Goal: Task Accomplishment & Management: Complete application form

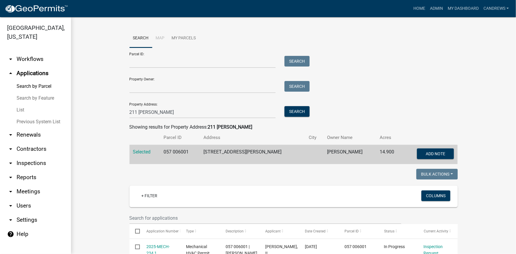
scroll to position [107, 0]
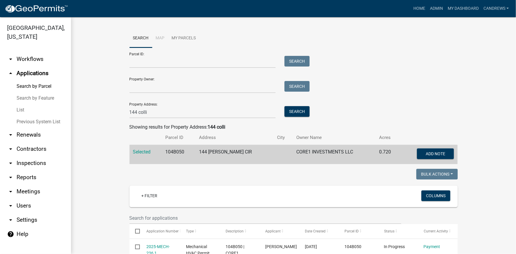
scroll to position [161, 0]
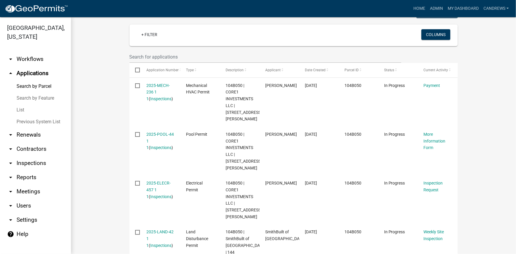
click at [39, 57] on link "arrow_drop_down Workflows" at bounding box center [35, 59] width 71 height 14
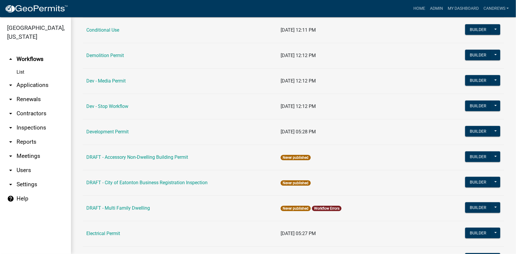
scroll to position [188, 0]
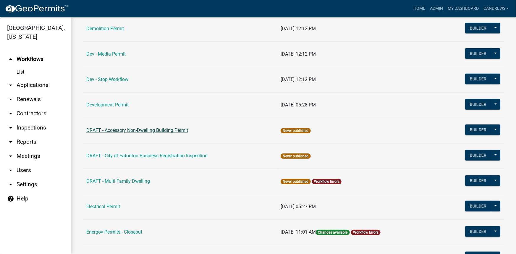
click at [137, 129] on link "DRAFT - Accessory Non-Dwelling Building Permit" at bounding box center [137, 130] width 102 height 6
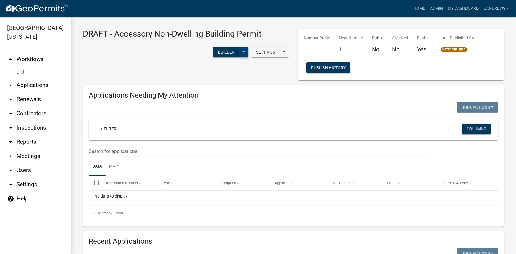
click at [241, 51] on button at bounding box center [243, 52] width 9 height 11
click at [229, 51] on button "Builder" at bounding box center [226, 52] width 26 height 11
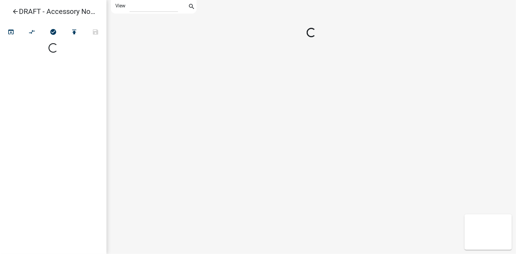
select select "1"
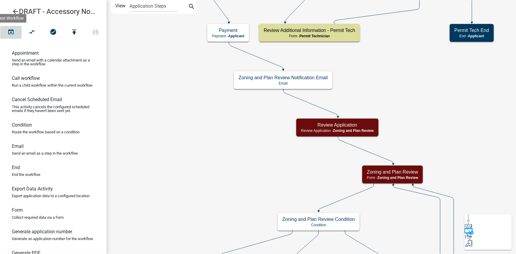
click at [12, 33] on icon "open_in_browser" at bounding box center [10, 32] width 7 height 8
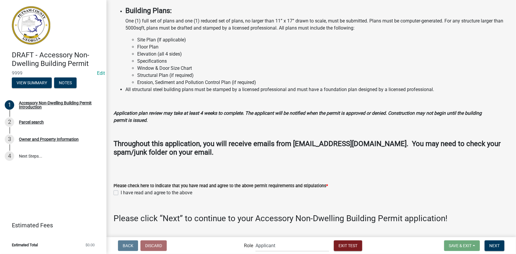
scroll to position [387, 0]
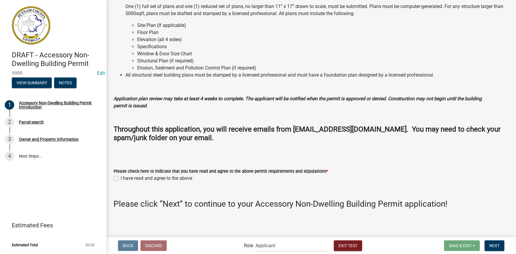
click at [121, 177] on label "I have read and agree to the above" at bounding box center [157, 178] width 72 height 7
click at [121, 177] on input "I have read and agree to the above" at bounding box center [123, 177] width 4 height 4
checkbox input "true"
click at [499, 244] on span "Next" at bounding box center [494, 245] width 10 height 5
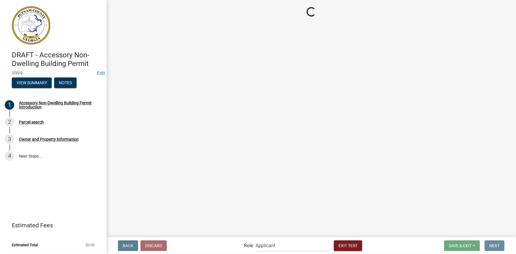
scroll to position [0, 0]
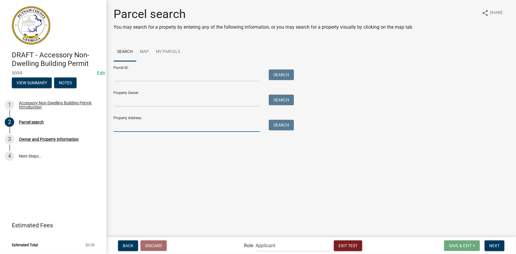
click at [145, 126] on input "Property Address:" at bounding box center [186, 126] width 146 height 12
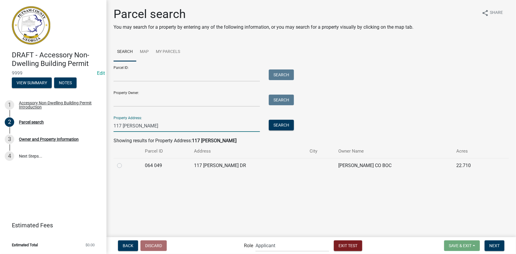
type input "117 putnam"
click at [124, 162] on label at bounding box center [124, 162] width 0 height 0
click at [124, 166] on 049 "radio" at bounding box center [126, 164] width 4 height 4
radio 049 "true"
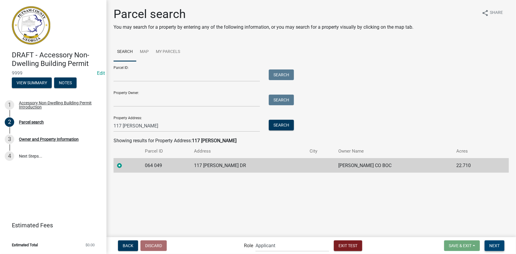
click at [502, 244] on button "Next" at bounding box center [494, 245] width 20 height 11
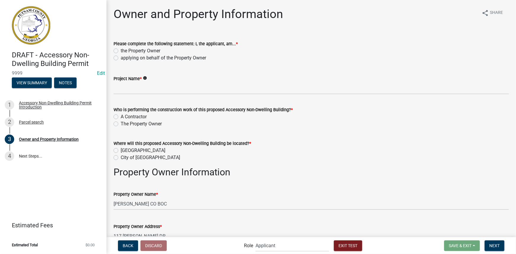
click at [142, 50] on label "the Property Owner" at bounding box center [141, 50] width 40 height 7
click at [124, 50] on input "the Property Owner" at bounding box center [123, 49] width 4 height 4
radio input "true"
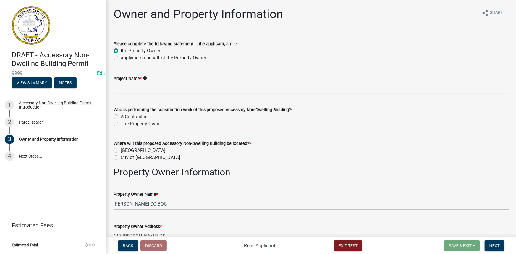
click at [152, 87] on input "Project Name *" at bounding box center [310, 88] width 395 height 12
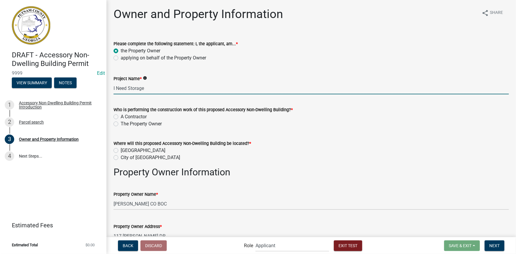
type input "I Need Storage"
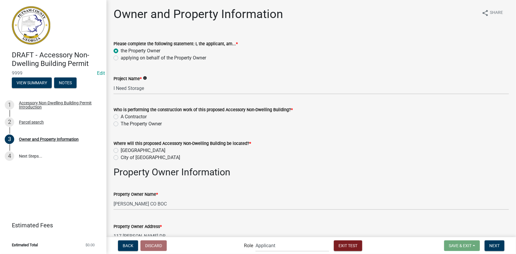
click at [153, 95] on wm-data-entity-input "Project Name * info I Need Storage" at bounding box center [310, 83] width 395 height 32
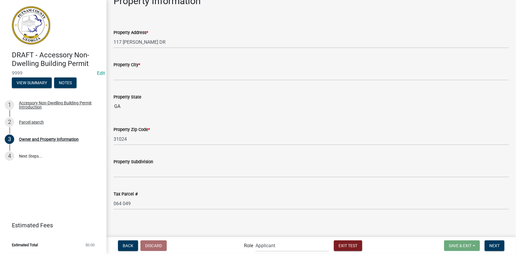
scroll to position [734, 0]
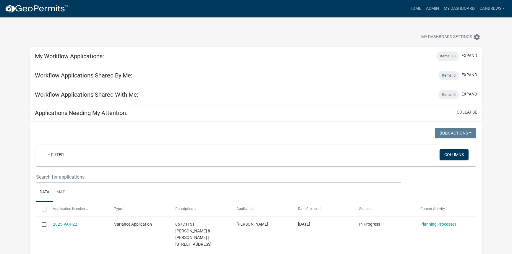
select select "2: 50"
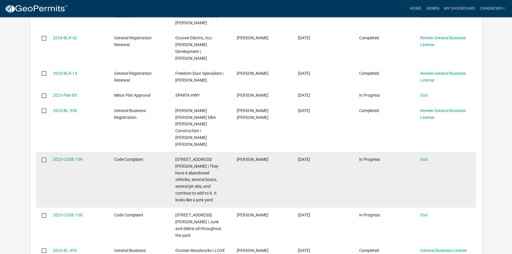
scroll to position [1631, 0]
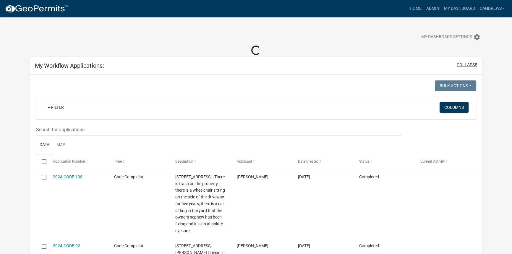
click at [467, 64] on button "collapse" at bounding box center [467, 65] width 20 height 6
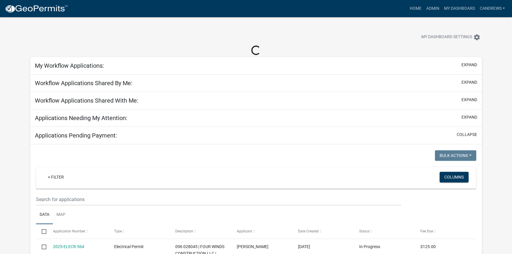
select select "2: 50"
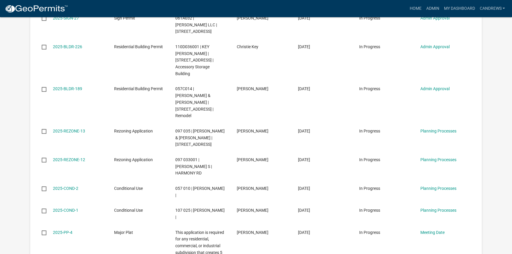
scroll to position [1101, 0]
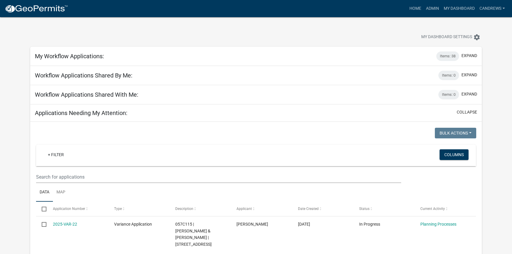
select select "2: 50"
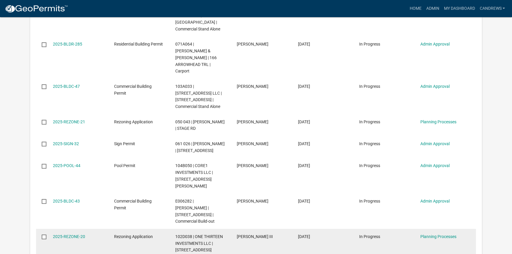
scroll to position [591, 0]
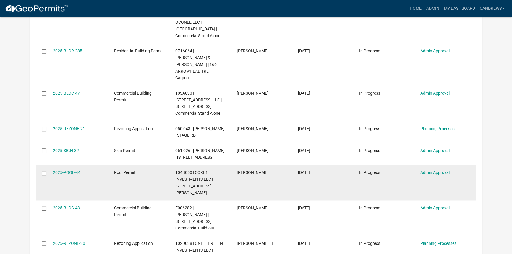
drag, startPoint x: 65, startPoint y: 158, endPoint x: 80, endPoint y: 161, distance: 15.1
click at [80, 169] on div "2025-POOL-44" at bounding box center [78, 172] width 50 height 7
click at [80, 165] on datatable-body-cell "2025-POOL-44" at bounding box center [77, 182] width 61 height 35
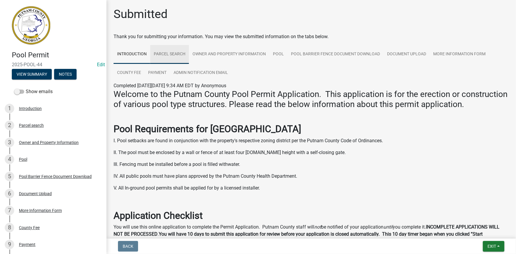
click at [176, 57] on link "Parcel search" at bounding box center [169, 54] width 39 height 19
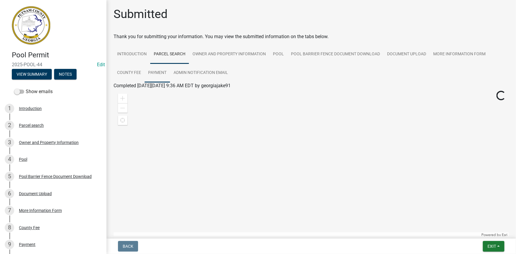
click at [159, 71] on link "Payment" at bounding box center [157, 73] width 25 height 19
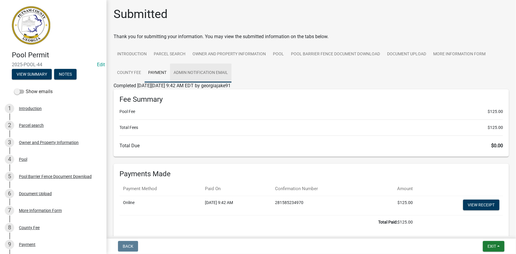
click at [190, 73] on link "Admin Notification Email" at bounding box center [200, 73] width 61 height 19
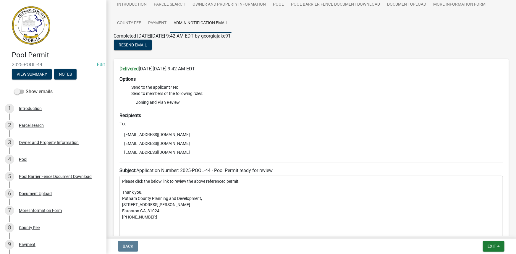
scroll to position [107, 0]
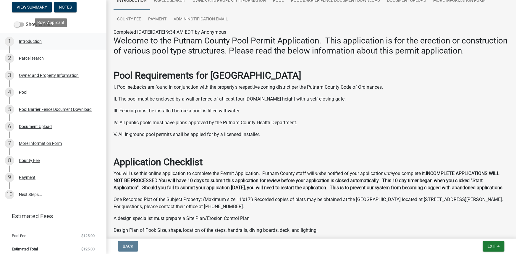
scroll to position [71, 0]
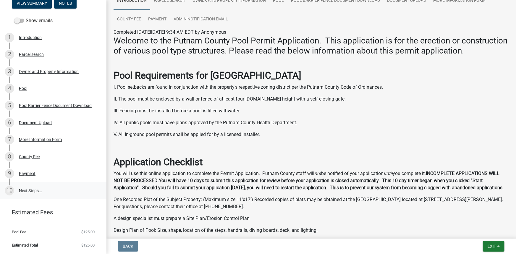
click at [30, 188] on link "10 Next Steps..." at bounding box center [53, 190] width 106 height 17
click at [30, 175] on div "Payment" at bounding box center [27, 173] width 17 height 4
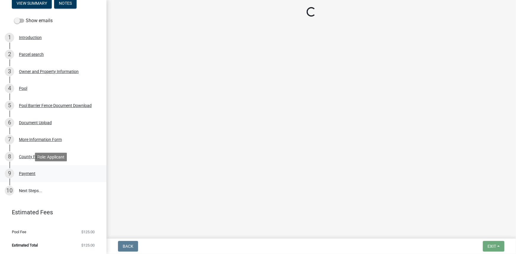
scroll to position [0, 0]
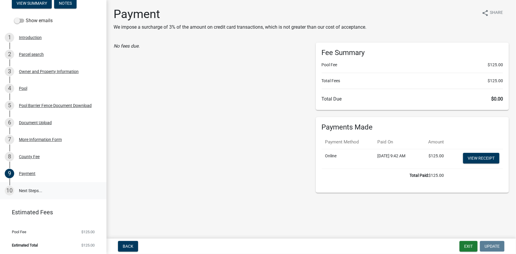
click at [38, 189] on link "10 Next Steps..." at bounding box center [53, 190] width 106 height 17
click at [468, 251] on nav "Back Exit Update" at bounding box center [310, 245] width 409 height 15
click at [463, 246] on button "Exit" at bounding box center [468, 246] width 18 height 11
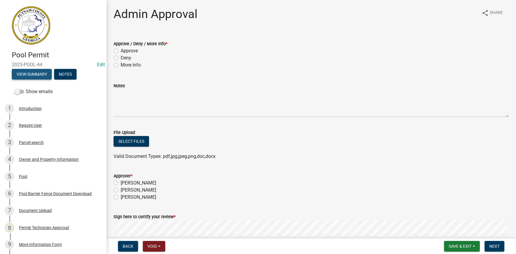
click at [49, 74] on button "View Summary" at bounding box center [32, 74] width 40 height 11
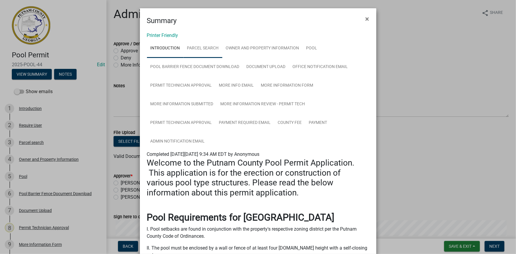
click at [190, 48] on link "Parcel search" at bounding box center [203, 48] width 39 height 19
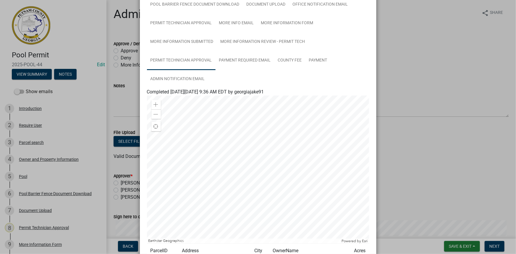
scroll to position [80, 0]
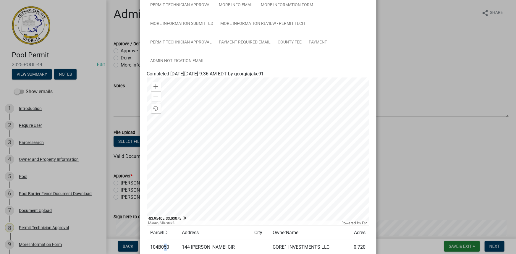
drag, startPoint x: 165, startPoint y: 247, endPoint x: 162, endPoint y: 247, distance: 3.8
click at [162, 247] on td "104B050" at bounding box center [162, 247] width 31 height 14
drag, startPoint x: 166, startPoint y: 246, endPoint x: 149, endPoint y: 245, distance: 16.9
click at [149, 245] on td "104B050" at bounding box center [162, 247] width 31 height 14
copy td "104B050"
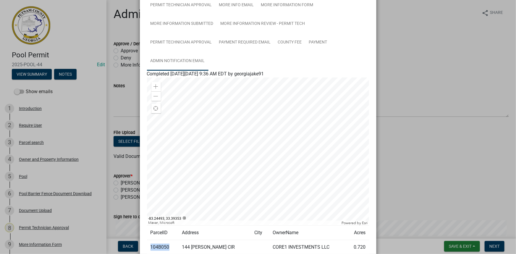
click at [193, 57] on link "Admin Notification Email" at bounding box center [177, 61] width 61 height 19
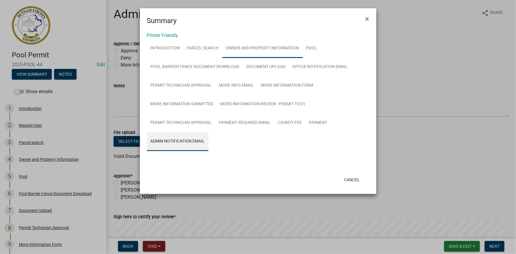
scroll to position [0, 0]
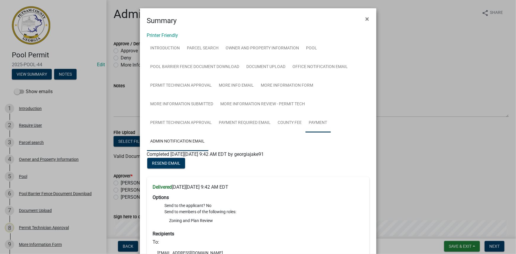
click at [315, 124] on link "Payment" at bounding box center [317, 122] width 25 height 19
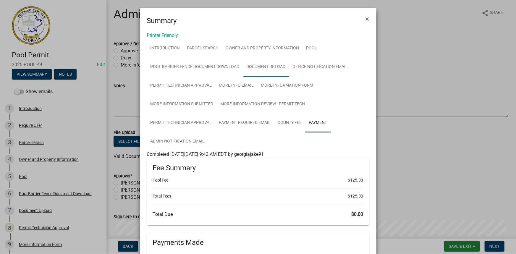
click at [264, 61] on link "Document Upload" at bounding box center [266, 67] width 46 height 19
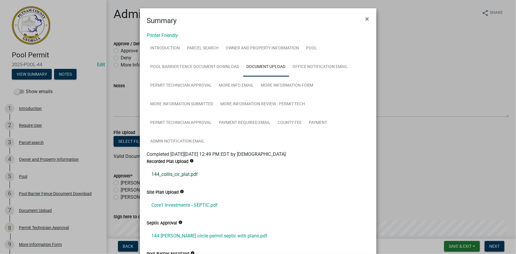
click at [192, 173] on link "144_collis_cir_plat.pdf" at bounding box center [258, 174] width 222 height 14
click at [189, 202] on link "Core1 Investments - SEPTIC.pdf" at bounding box center [258, 205] width 222 height 14
click at [304, 51] on link "Pool" at bounding box center [312, 48] width 18 height 19
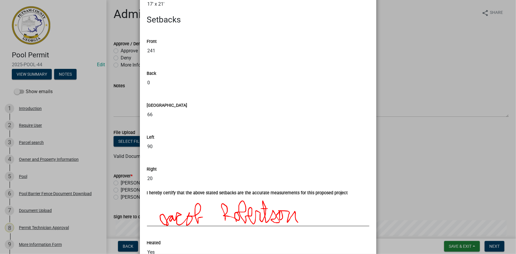
scroll to position [269, 0]
drag, startPoint x: 38, startPoint y: 220, endPoint x: 38, endPoint y: 213, distance: 7.1
click at [38, 220] on ngb-modal-window "Summary × Printer Friendly Introduction Parcel search Owner and Property Inform…" at bounding box center [258, 127] width 516 height 254
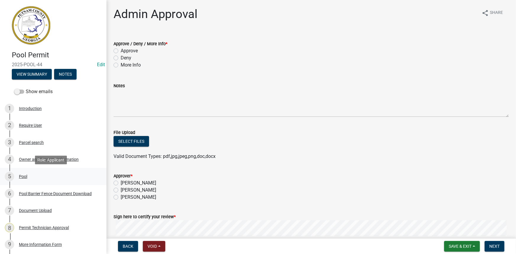
click at [24, 179] on div "Pool" at bounding box center [23, 176] width 8 height 4
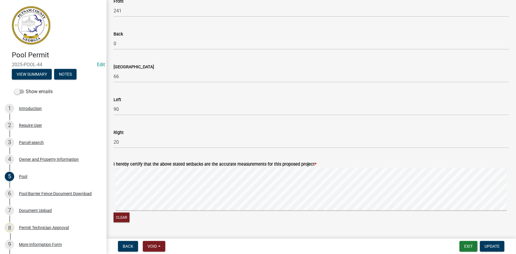
scroll to position [215, 0]
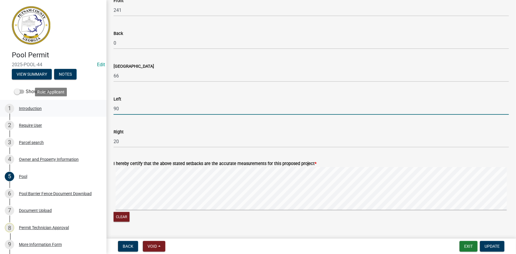
drag, startPoint x: 127, startPoint y: 109, endPoint x: 98, endPoint y: 107, distance: 28.5
click at [98, 107] on div "Pool Permit 2025-POOL-44 Edit View Summary Notes Show emails 1 Introduction 2 R…" at bounding box center [258, 127] width 516 height 254
type input "20"
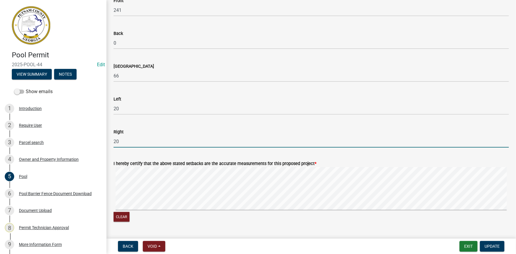
drag, startPoint x: 120, startPoint y: 142, endPoint x: 106, endPoint y: 143, distance: 13.9
click at [106, 143] on div "Pool Permit 2025-POOL-44 Edit View Summary Notes Show emails 1 Introduction 2 R…" at bounding box center [258, 127] width 516 height 254
type input "90"
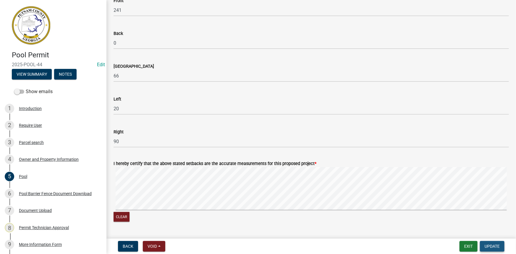
click at [481, 244] on button "Update" at bounding box center [492, 246] width 25 height 11
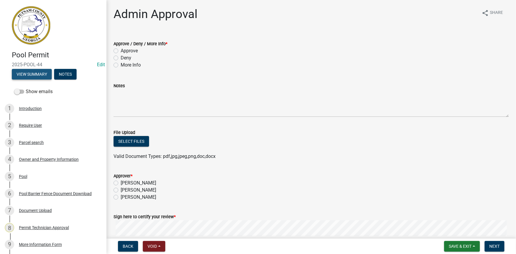
click at [44, 73] on button "View Summary" at bounding box center [32, 74] width 40 height 11
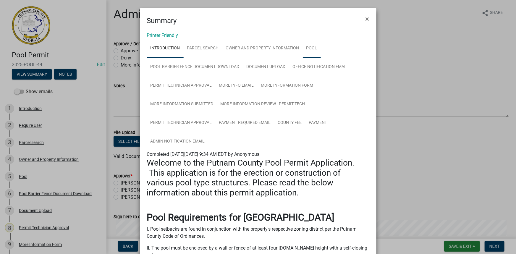
click at [303, 50] on link "Pool" at bounding box center [312, 48] width 18 height 19
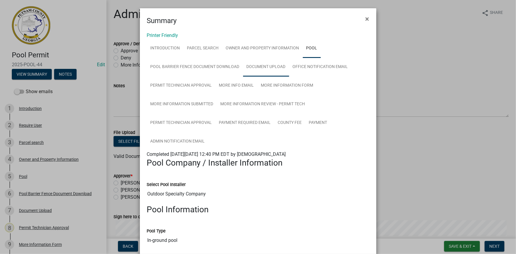
click at [269, 71] on link "Document Upload" at bounding box center [266, 67] width 46 height 19
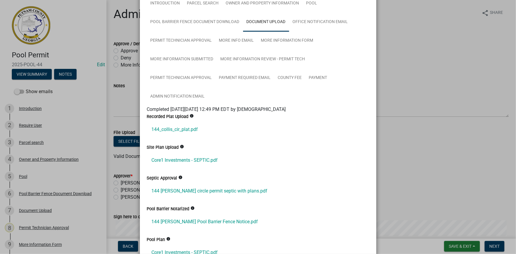
scroll to position [53, 0]
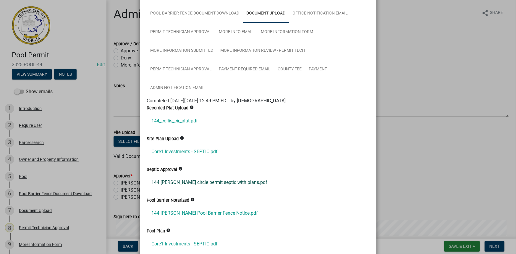
click at [177, 181] on link "144 collis circle permit septic with plans.pdf" at bounding box center [258, 182] width 222 height 14
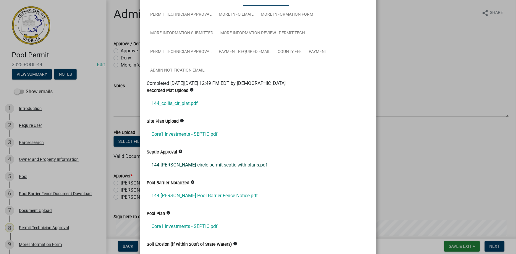
scroll to position [80, 0]
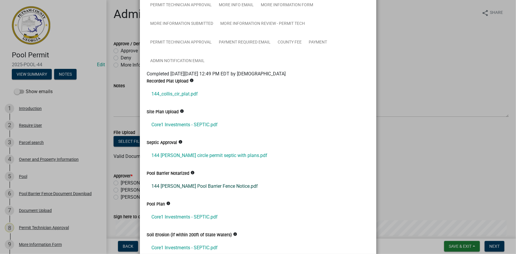
click at [195, 184] on link "144 Collis Pool Barrier Fence Notice.pdf" at bounding box center [258, 186] width 222 height 14
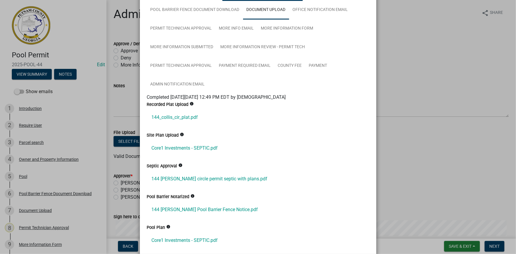
scroll to position [27, 0]
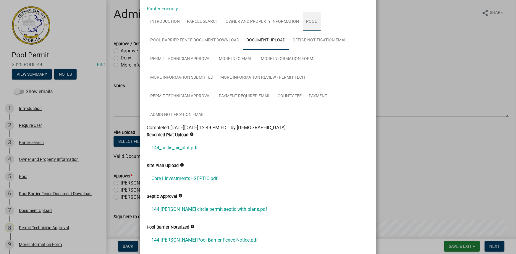
click at [309, 25] on link "Pool" at bounding box center [312, 21] width 18 height 19
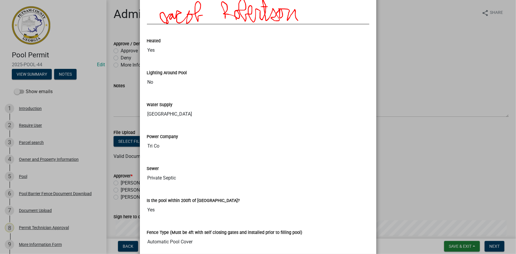
scroll to position [467, 0]
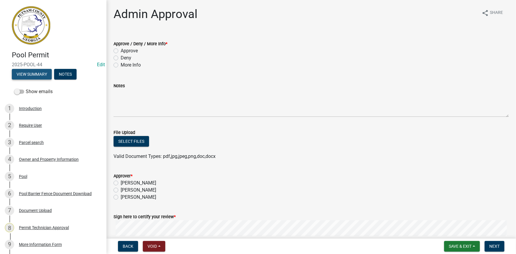
click at [43, 72] on button "View Summary" at bounding box center [32, 74] width 40 height 11
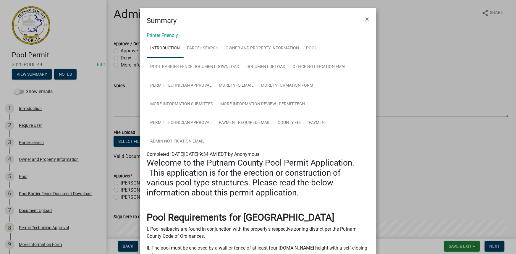
drag, startPoint x: 396, startPoint y: 93, endPoint x: 382, endPoint y: 93, distance: 13.6
click at [396, 93] on ngb-modal-window "Summary × Printer Friendly Introduction Parcel search Owner and Property Inform…" at bounding box center [258, 127] width 516 height 254
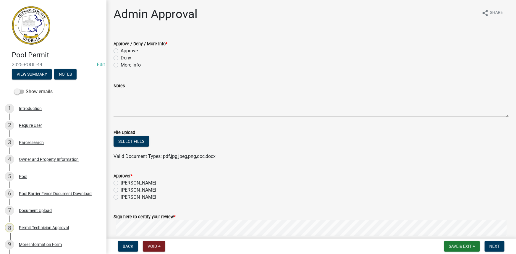
click at [136, 53] on label "Approve" at bounding box center [129, 50] width 17 height 7
click at [124, 51] on input "Approve" at bounding box center [123, 49] width 4 height 4
radio input "true"
click at [139, 188] on label "[PERSON_NAME]" at bounding box center [138, 189] width 35 height 7
click at [124, 188] on input "[PERSON_NAME]" at bounding box center [123, 188] width 4 height 4
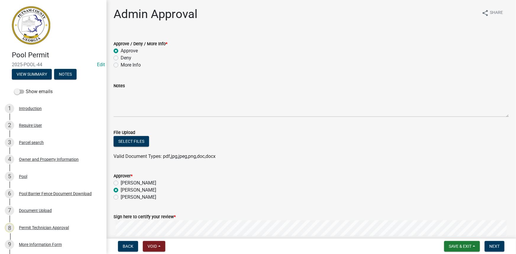
radio input "true"
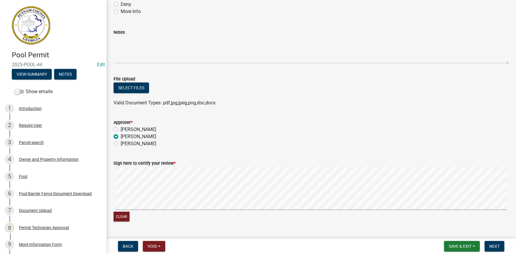
scroll to position [68, 0]
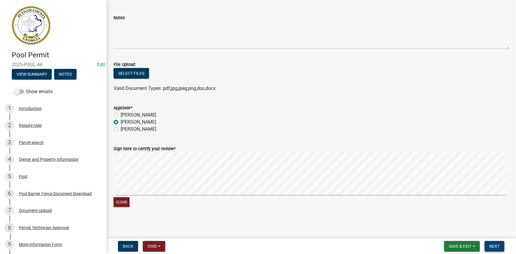
click at [494, 246] on span "Next" at bounding box center [494, 246] width 10 height 5
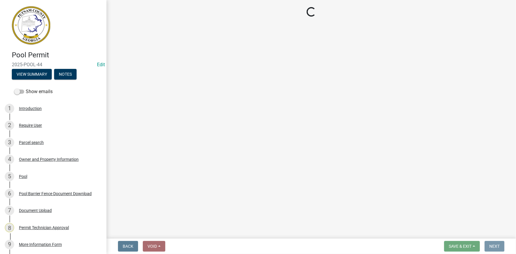
scroll to position [0, 0]
